Goal: Transaction & Acquisition: Purchase product/service

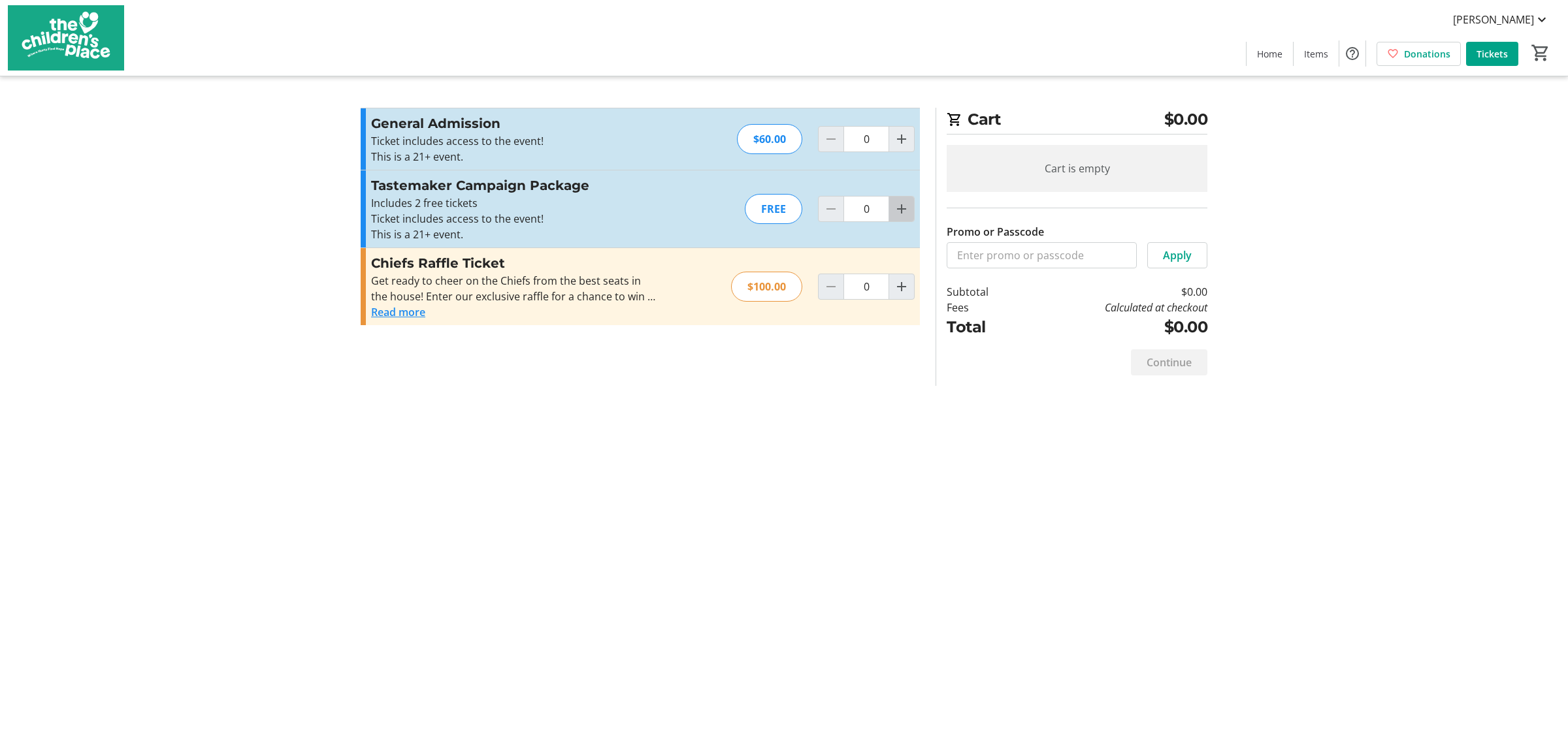
click at [906, 211] on mat-icon "Increment by one" at bounding box center [901, 209] width 16 height 16
type input "2"
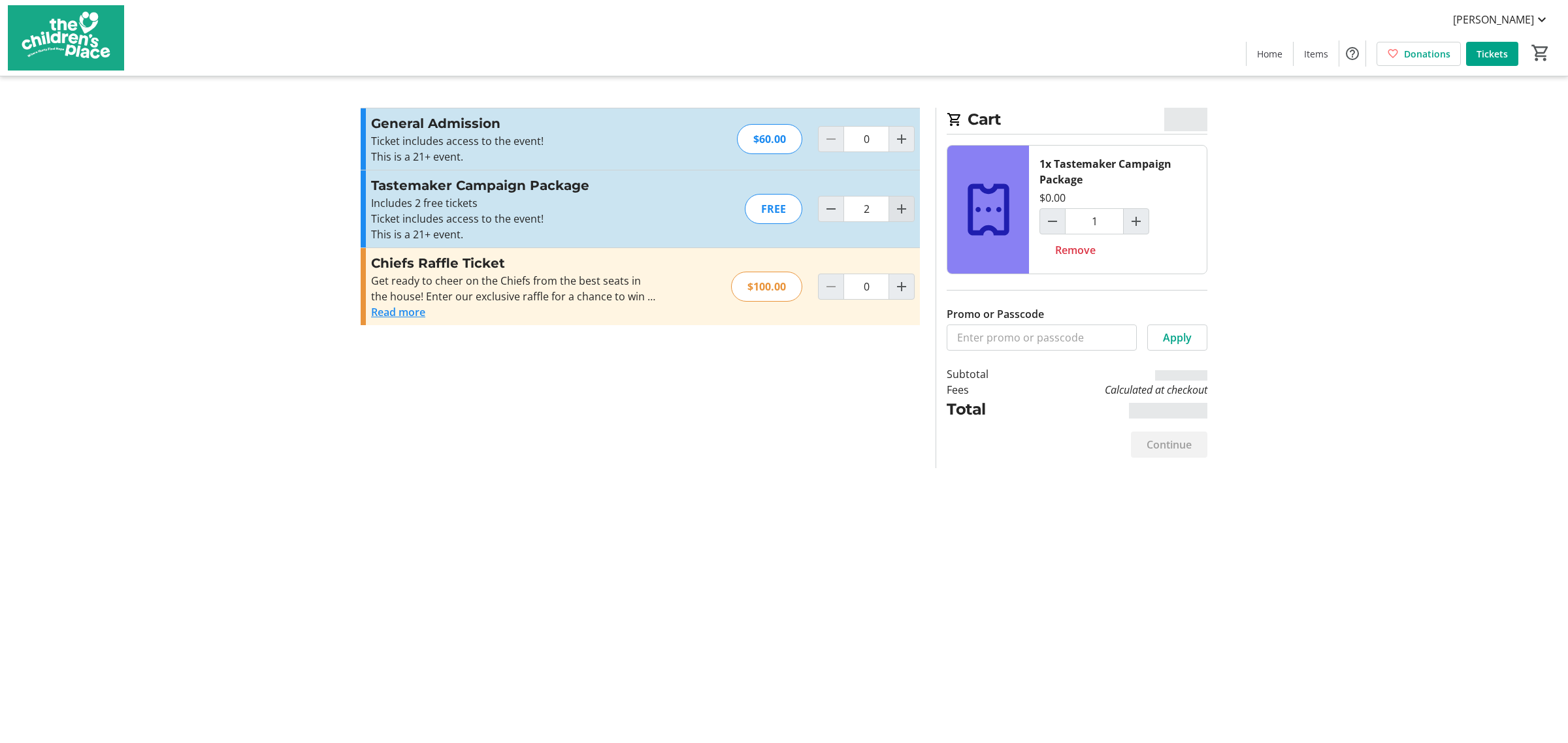
type input "2"
click at [1170, 448] on span "Continue" at bounding box center [1169, 444] width 45 height 16
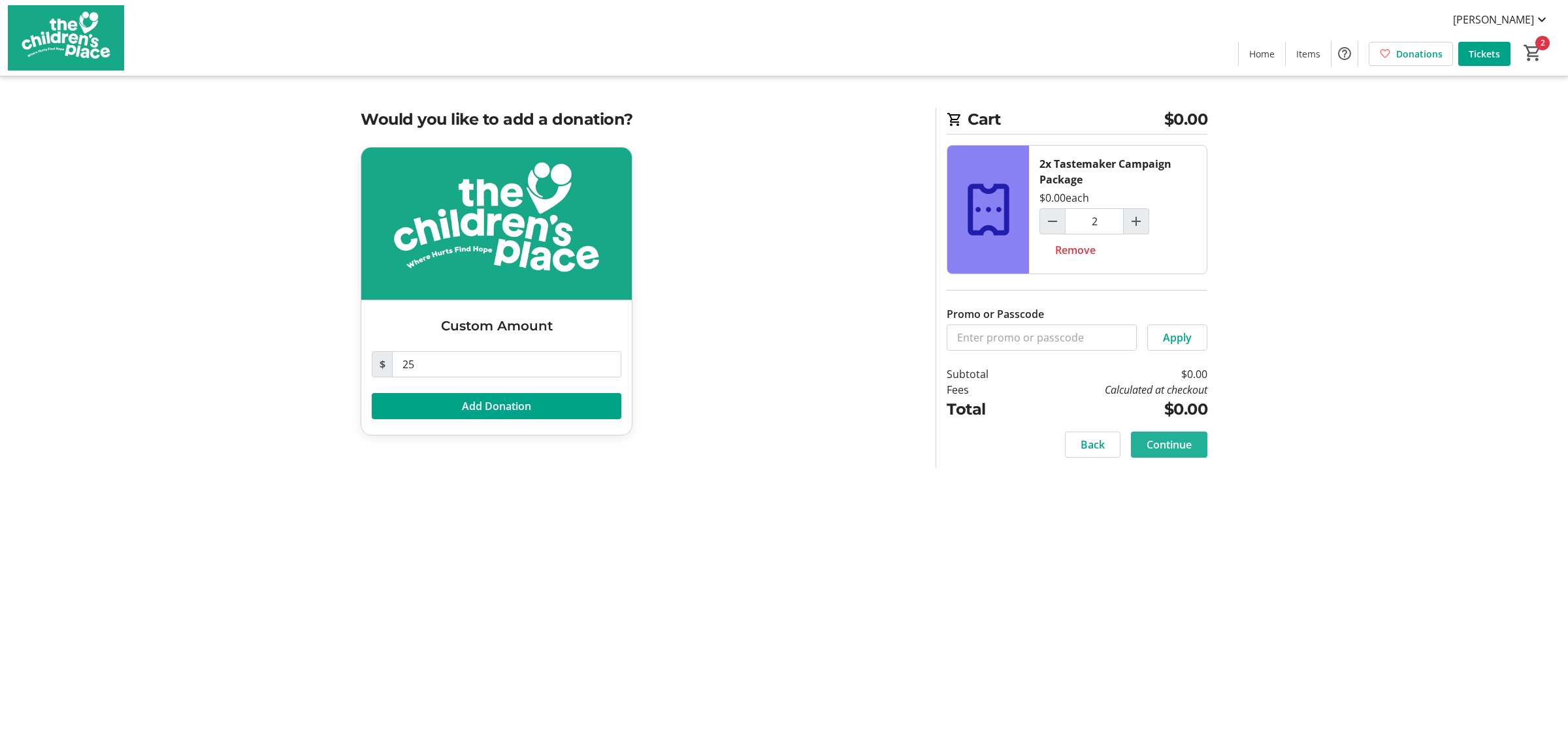
click at [1164, 442] on span "Continue" at bounding box center [1169, 444] width 45 height 16
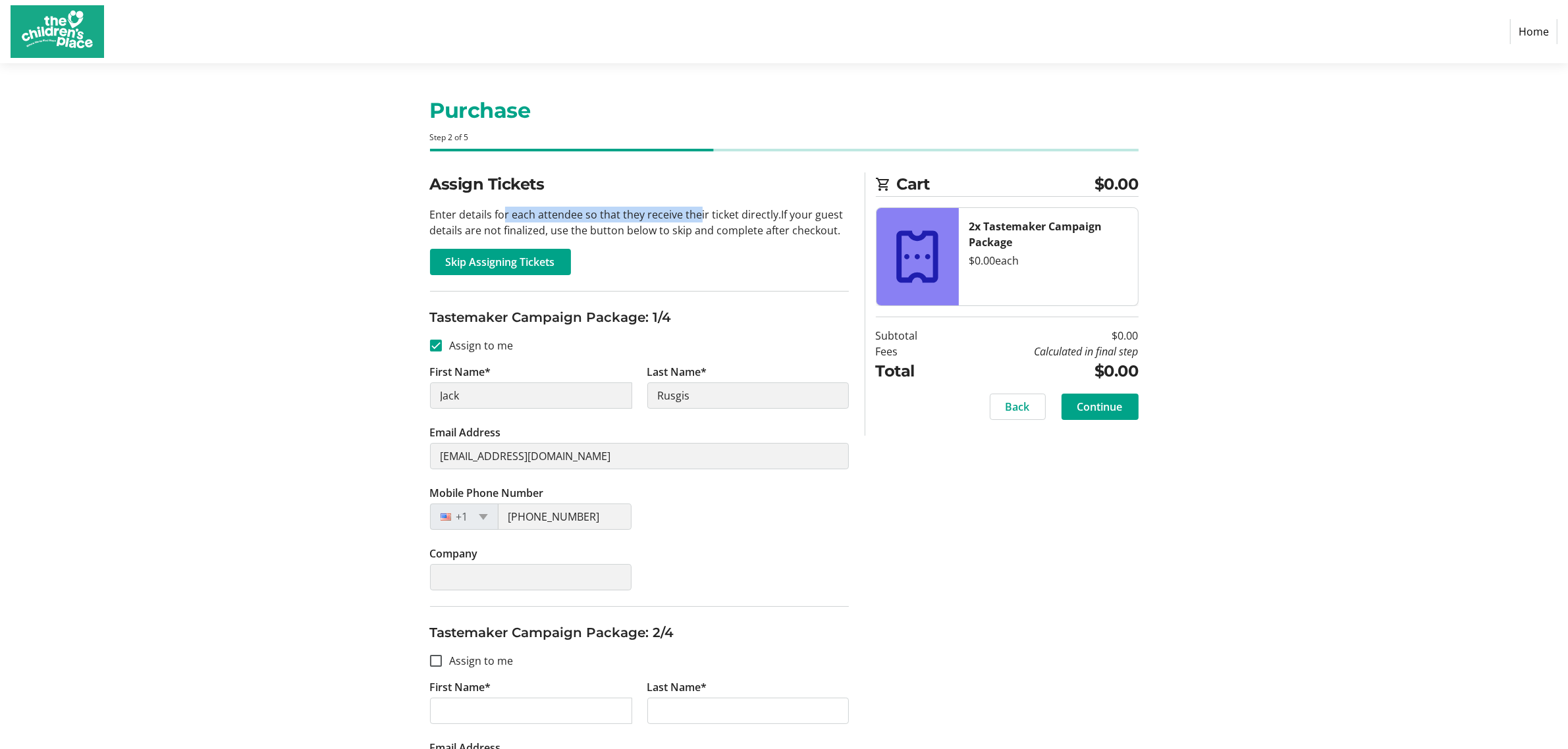
drag, startPoint x: 499, startPoint y: 215, endPoint x: 692, endPoint y: 218, distance: 193.0
click at [692, 218] on p "Enter details for each attendee so that they receive their ticket directly. If …" at bounding box center [639, 222] width 419 height 32
drag, startPoint x: 624, startPoint y: 231, endPoint x: 729, endPoint y: 234, distance: 105.0
click at [729, 234] on p "Enter details for each attendee so that they receive their ticket directly. If …" at bounding box center [639, 222] width 419 height 32
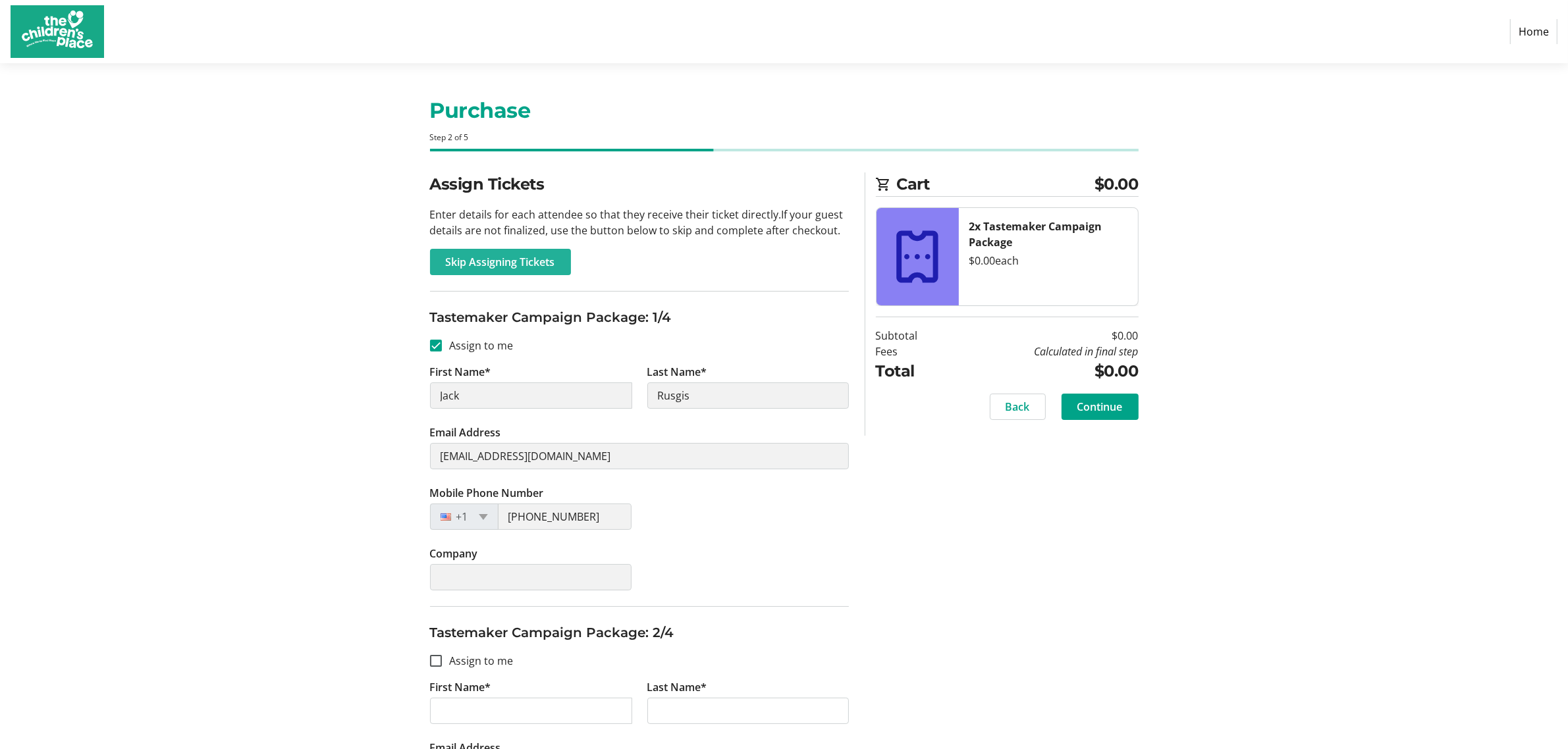
click at [529, 263] on span "Skip Assigning Tickets" at bounding box center [501, 262] width 110 height 16
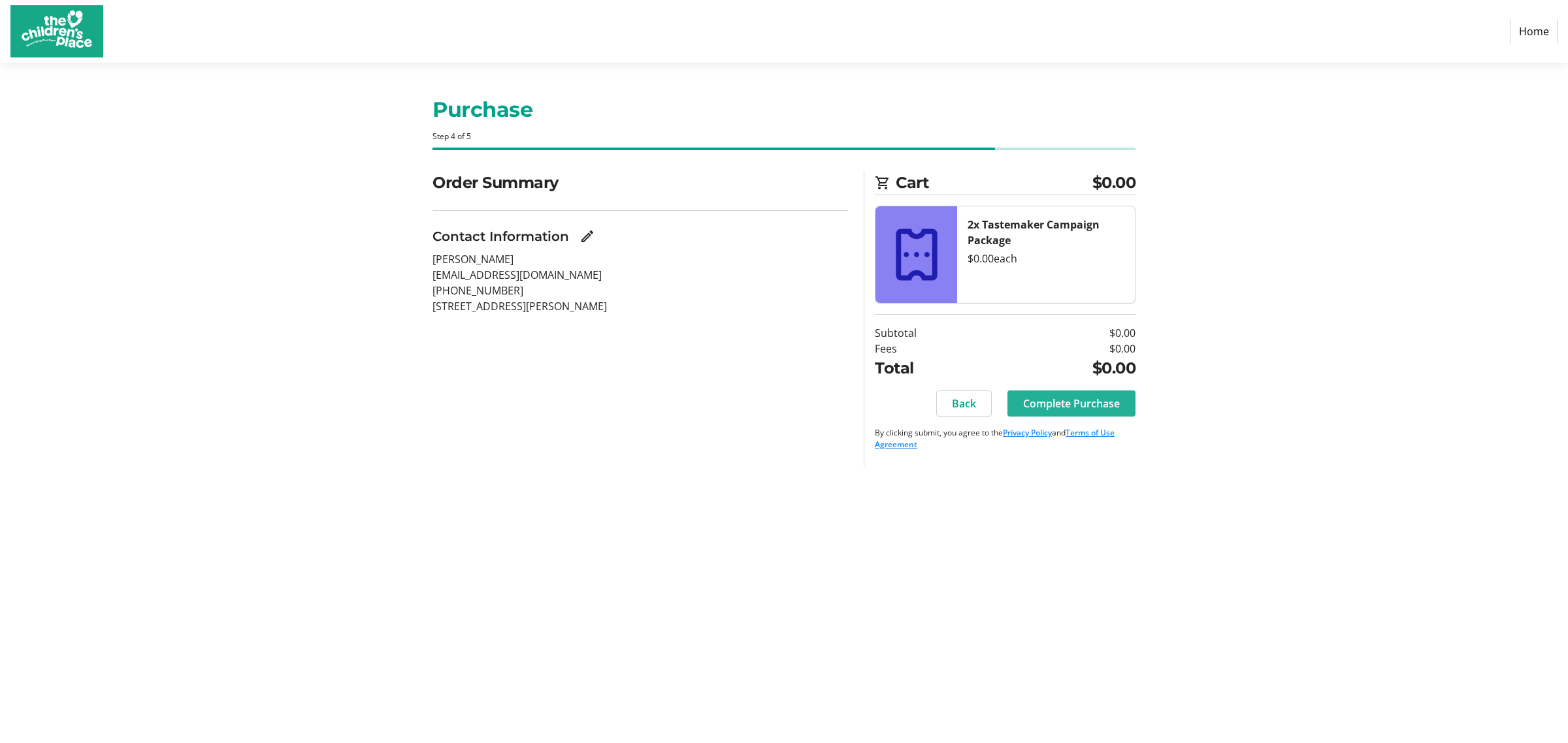
click at [1062, 400] on span "Complete Purchase" at bounding box center [1071, 403] width 97 height 16
